Goal: Transaction & Acquisition: Book appointment/travel/reservation

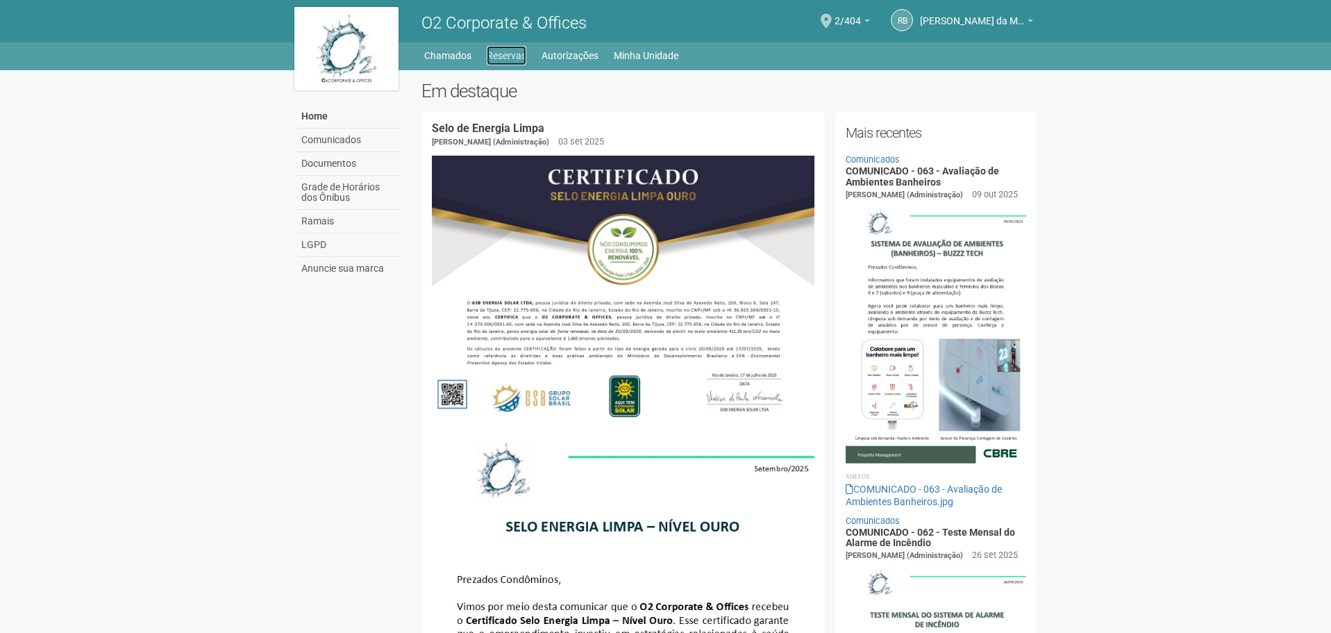
click at [497, 56] on link "Reservas" at bounding box center [507, 55] width 40 height 19
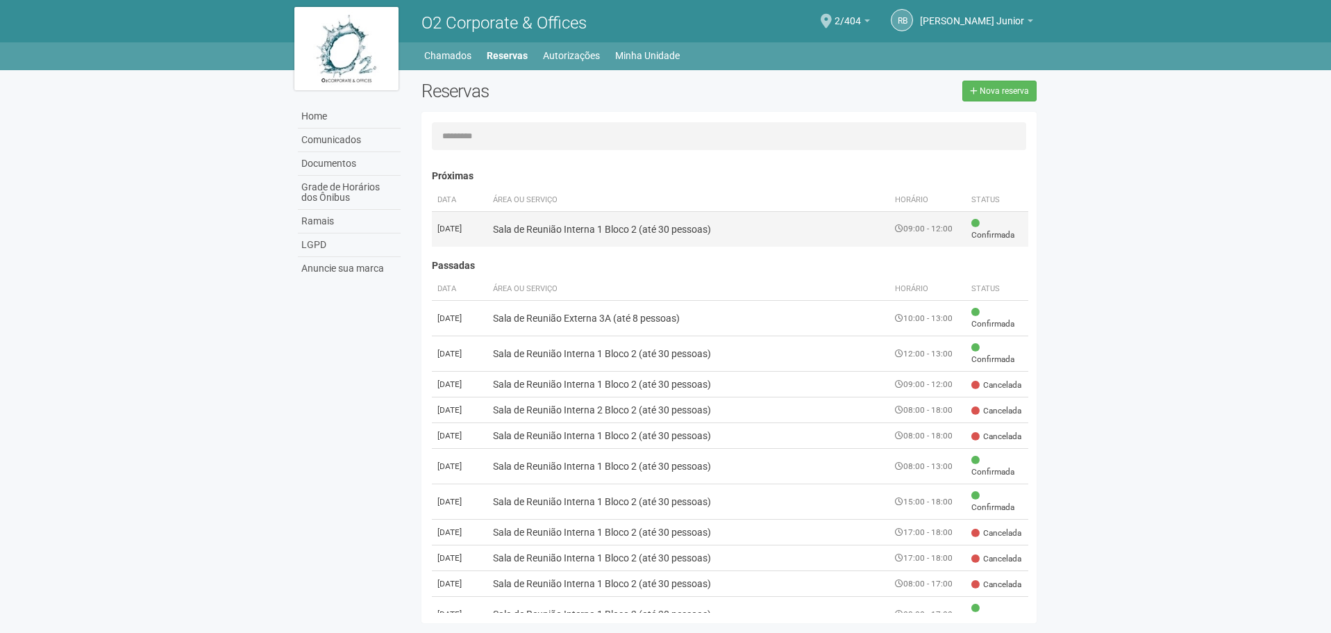
click at [614, 230] on td "Sala de Reunião Interna 1 Bloco 2 (até 30 pessoas)" at bounding box center [689, 228] width 403 height 35
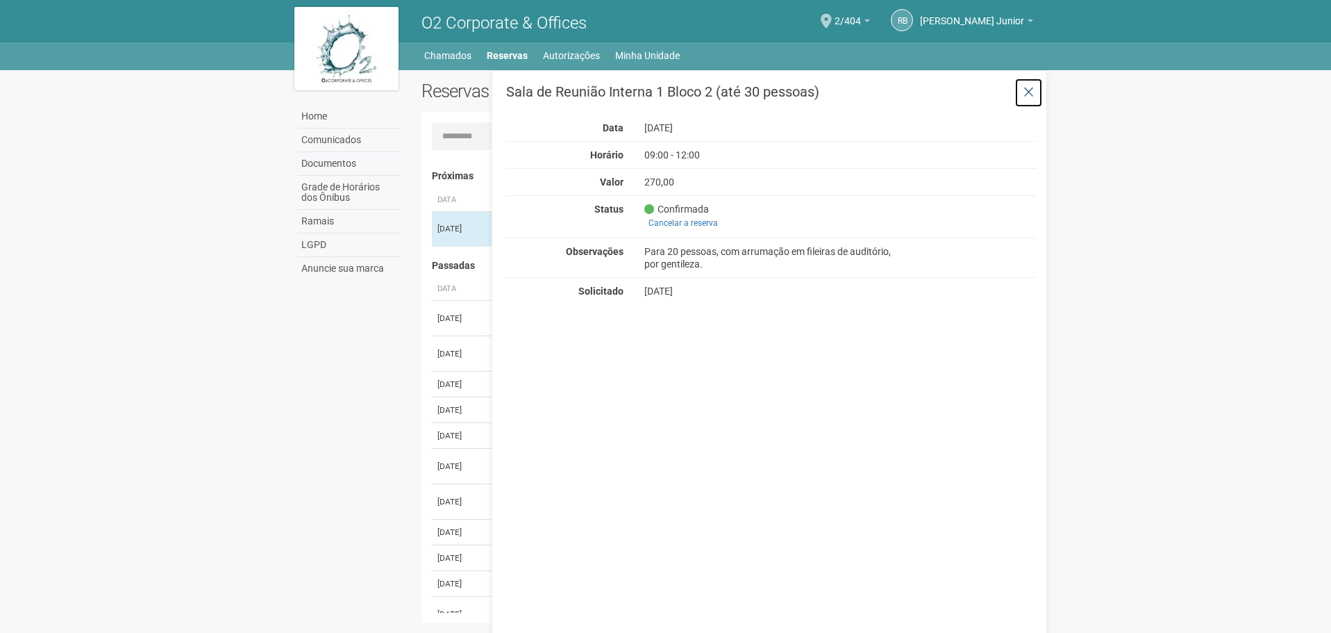
click at [1026, 98] on icon at bounding box center [1029, 92] width 10 height 14
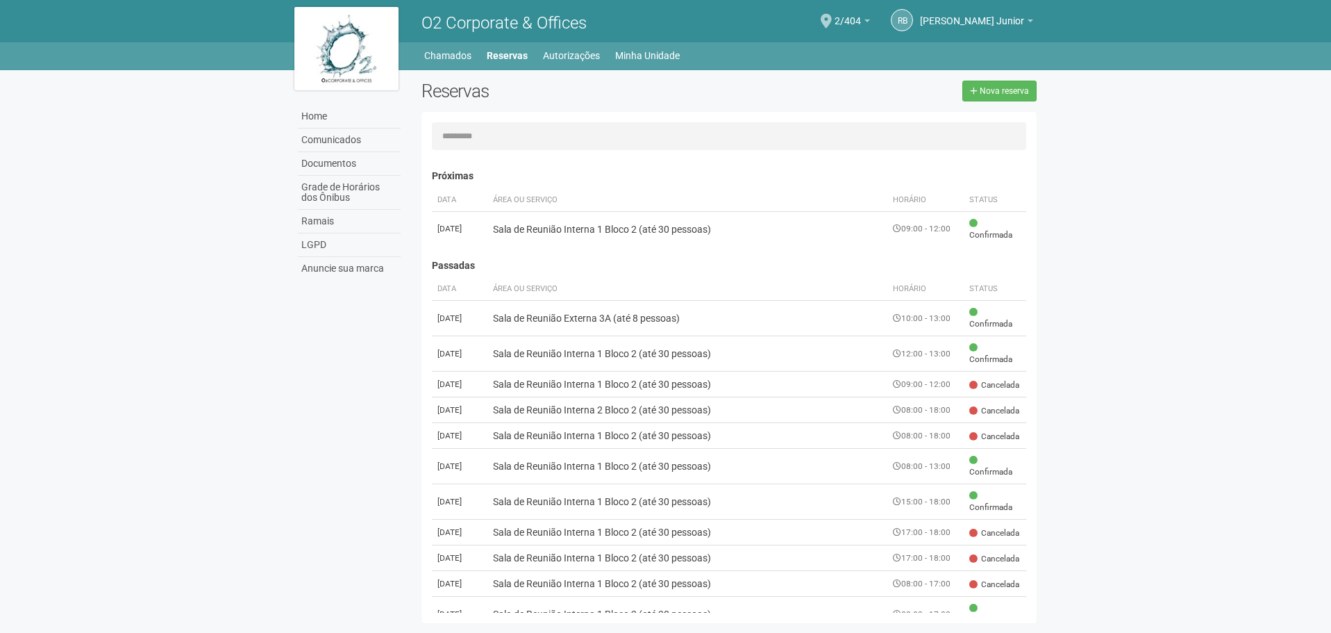
click at [882, 92] on div "Nova reserva" at bounding box center [888, 91] width 318 height 21
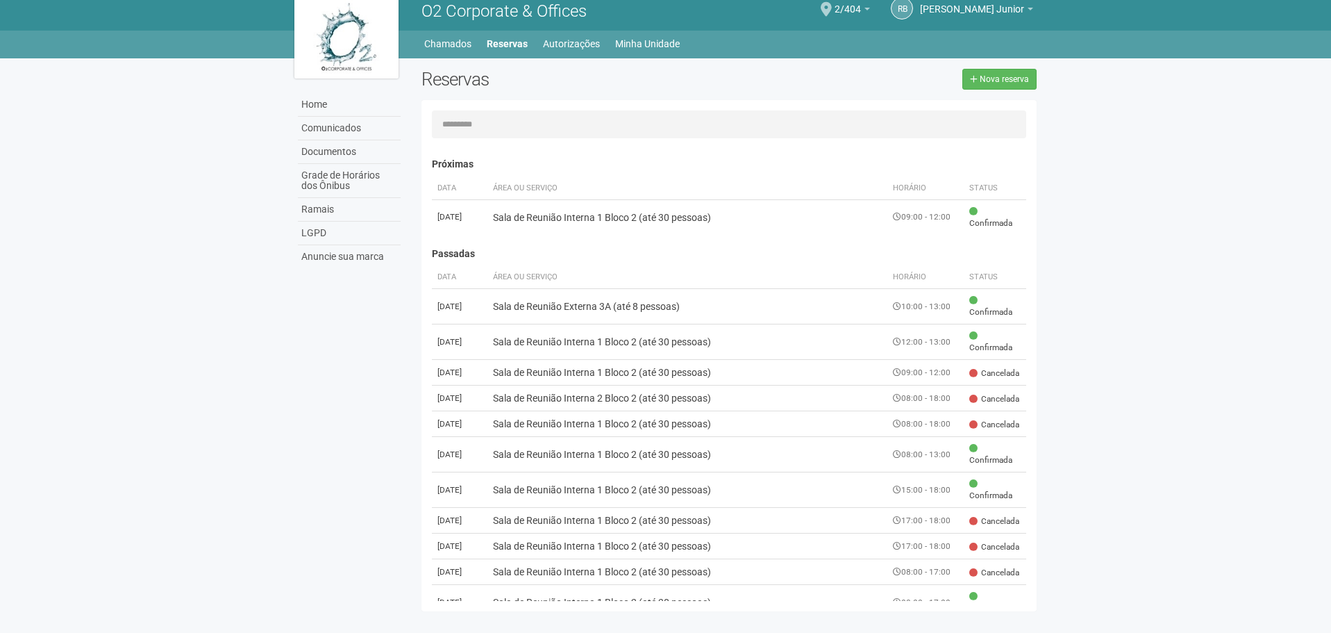
scroll to position [22, 0]
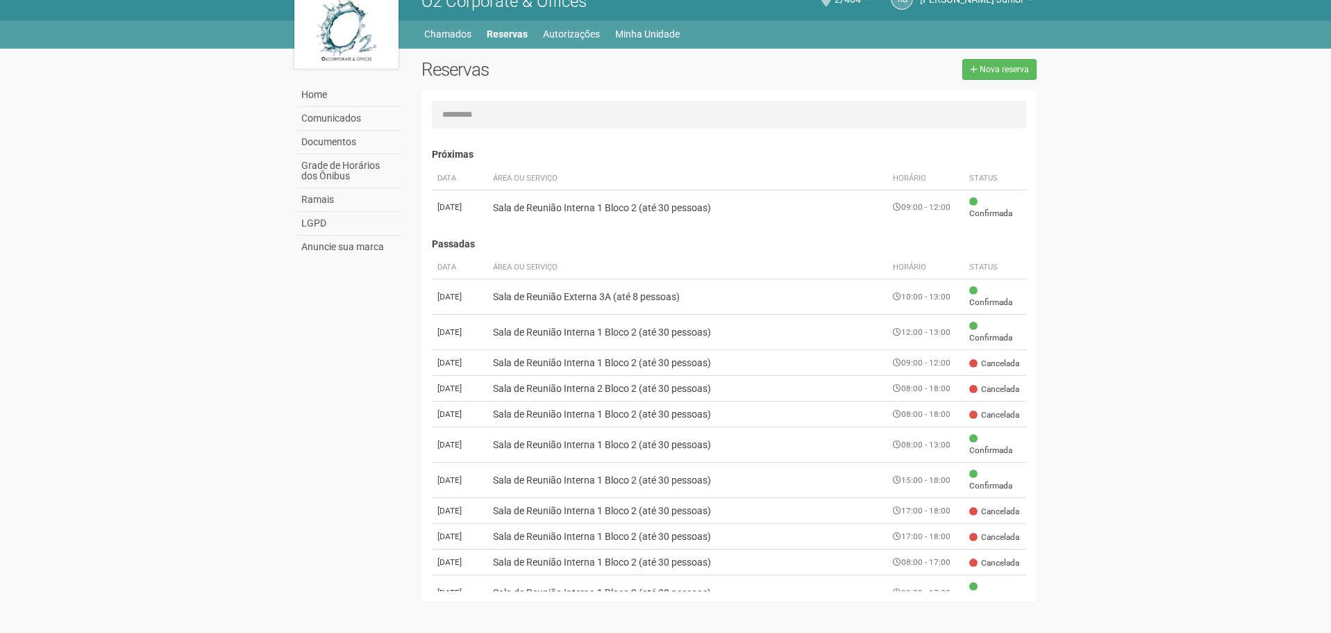
click at [1215, 153] on body "Aguarde... O2 Corporate & Offices RB Raul Barrozo da Motta Junior Raul Barrozo …" at bounding box center [665, 294] width 1331 height 633
